Goal: Navigation & Orientation: Find specific page/section

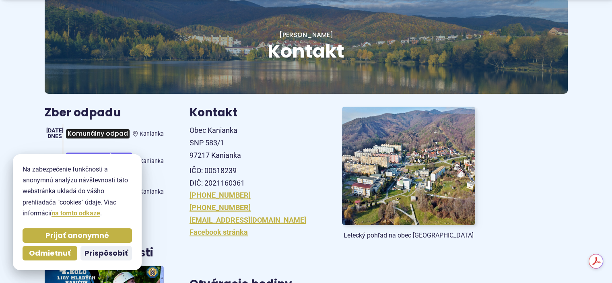
scroll to position [94, 0]
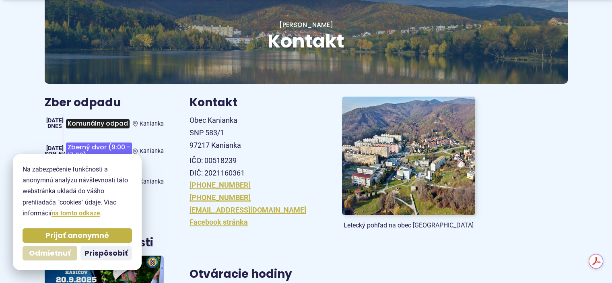
click at [45, 251] on span "Odmietnuť" at bounding box center [50, 253] width 42 height 9
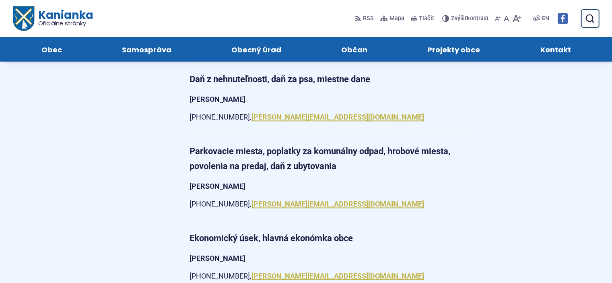
scroll to position [845, 0]
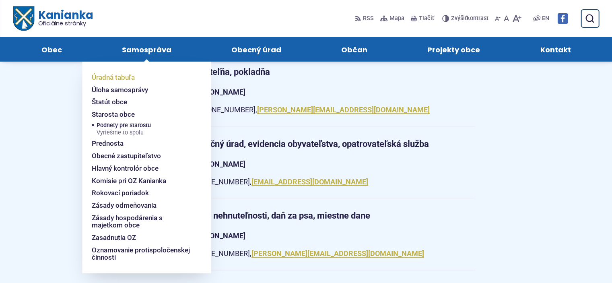
click at [112, 77] on span "Úradná tabuľa" at bounding box center [113, 77] width 43 height 12
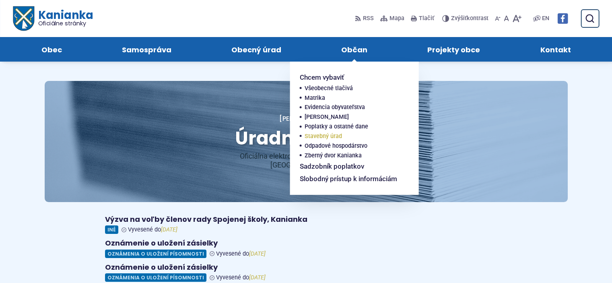
click at [328, 135] on span "Stavebný úrad" at bounding box center [323, 137] width 37 height 10
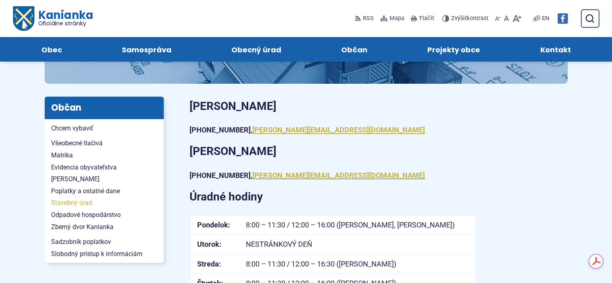
click at [85, 202] on span "Stavebný úrad" at bounding box center [104, 203] width 106 height 12
